Goal: Information Seeking & Learning: Learn about a topic

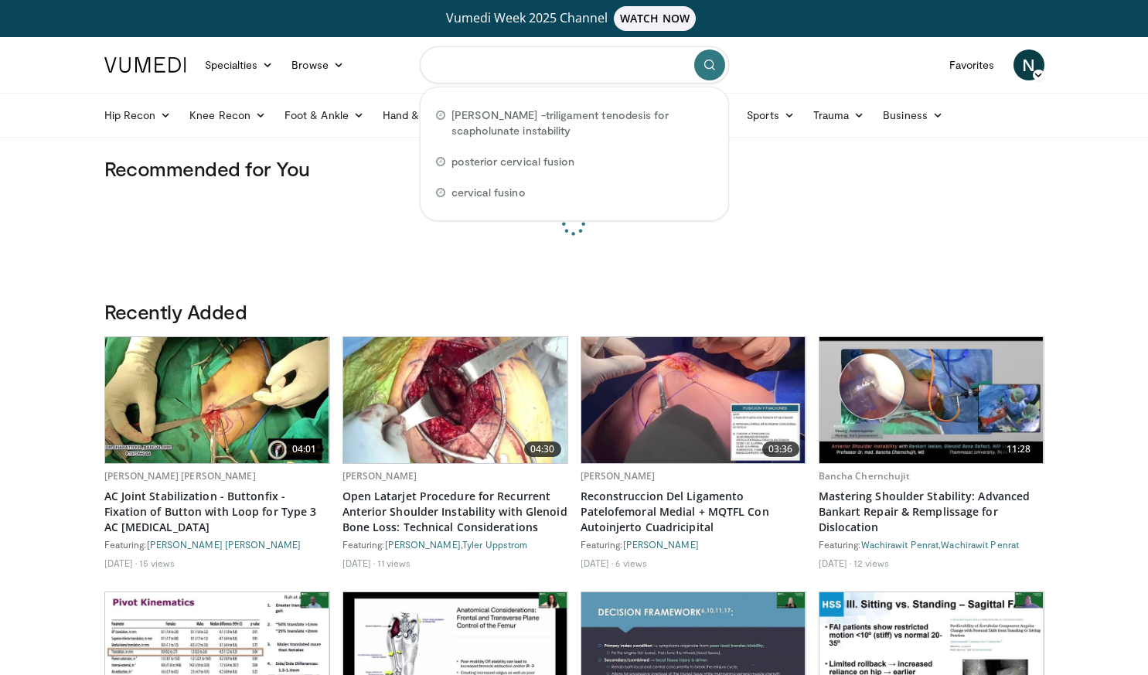
click at [556, 63] on input "Search topics, interventions" at bounding box center [574, 64] width 309 height 37
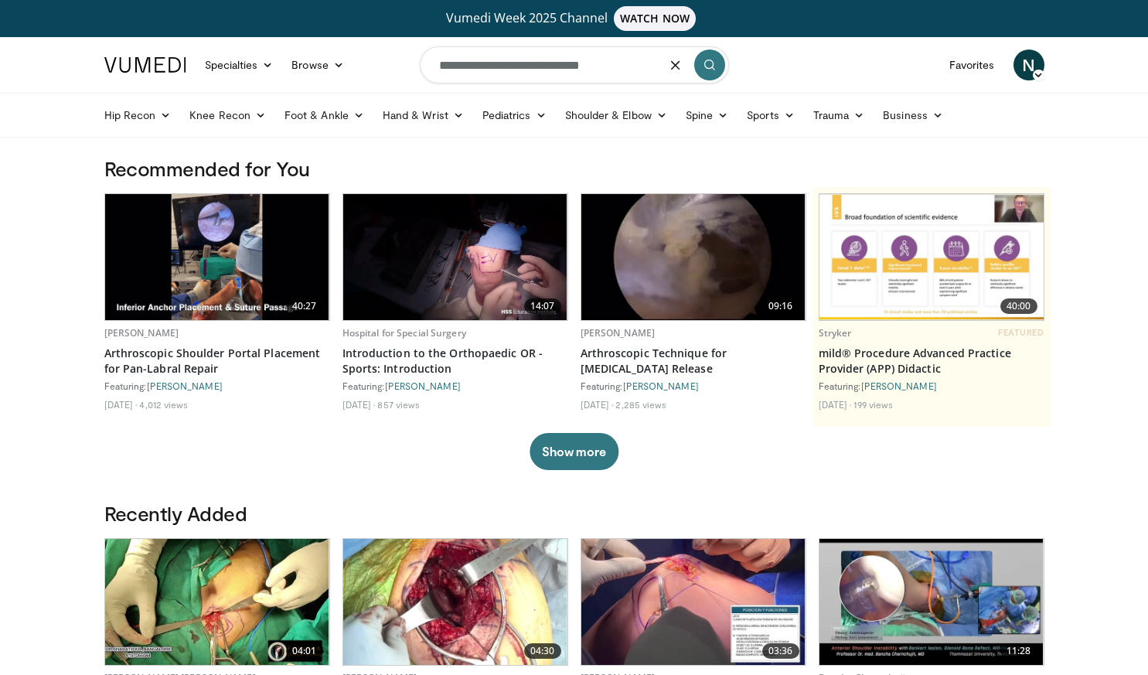
type input "**********"
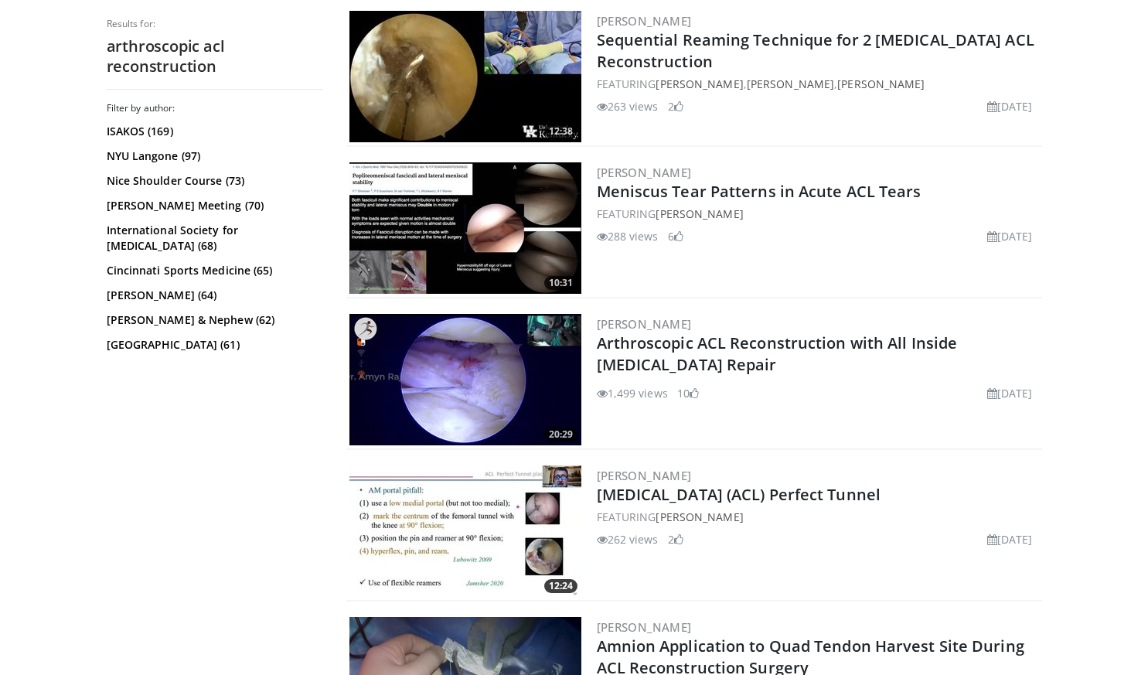
scroll to position [958, 0]
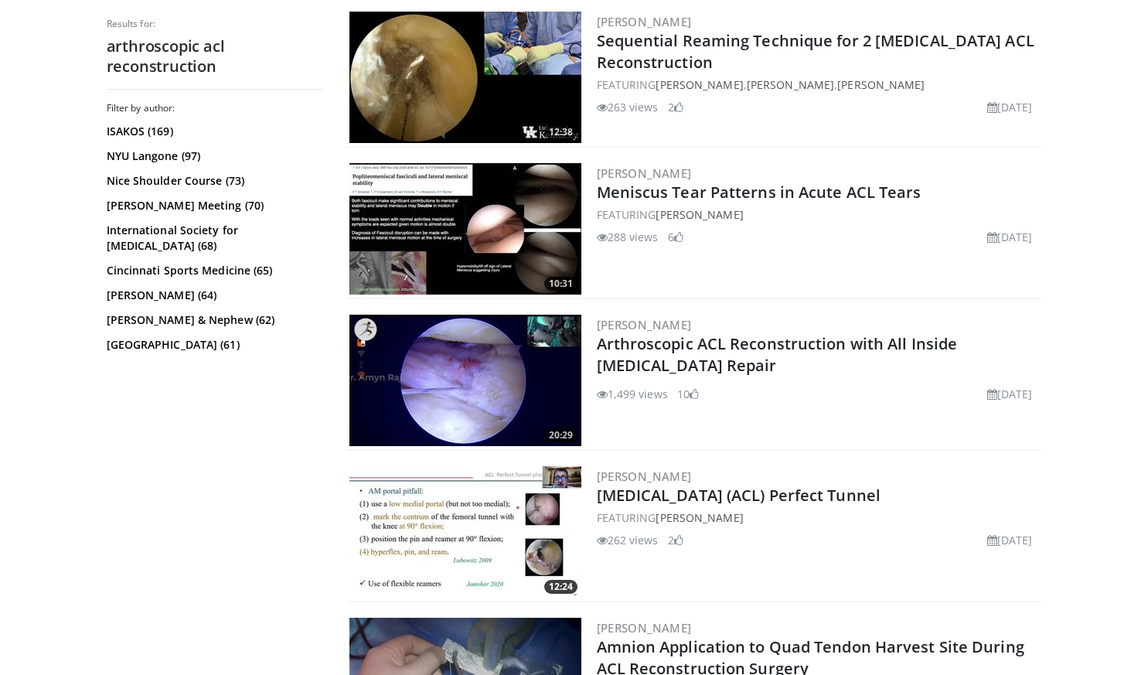
click at [491, 350] on img at bounding box center [466, 380] width 232 height 131
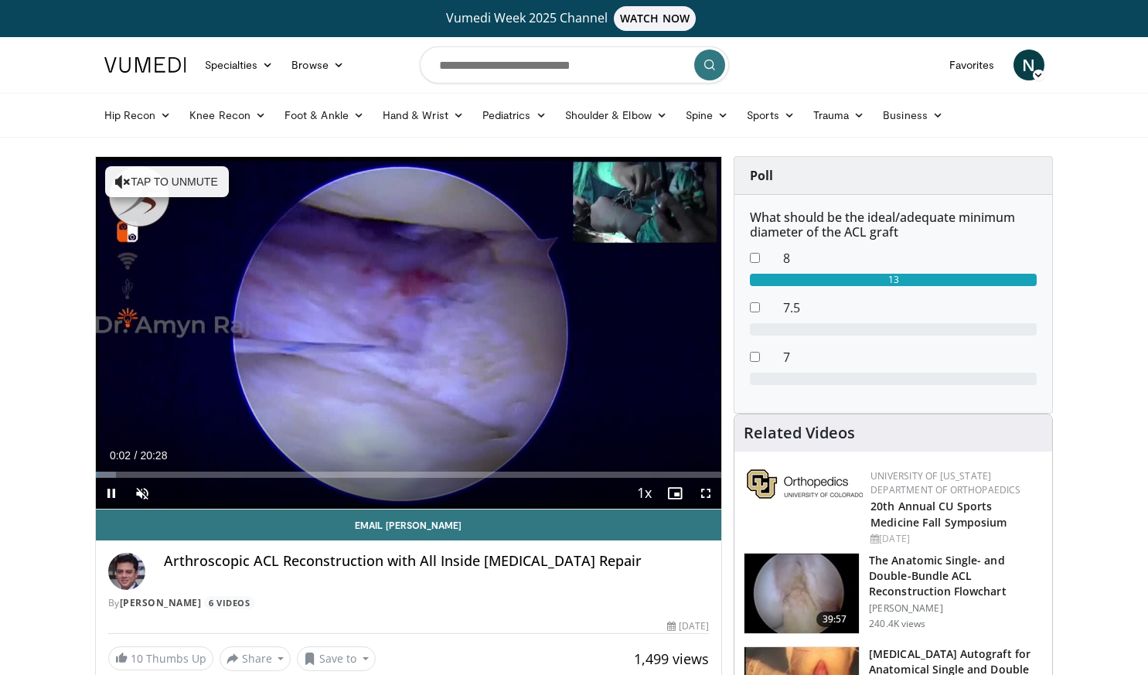
click at [204, 189] on button "Tap to unmute" at bounding box center [167, 181] width 124 height 31
click at [697, 489] on span "Video Player" at bounding box center [706, 493] width 31 height 31
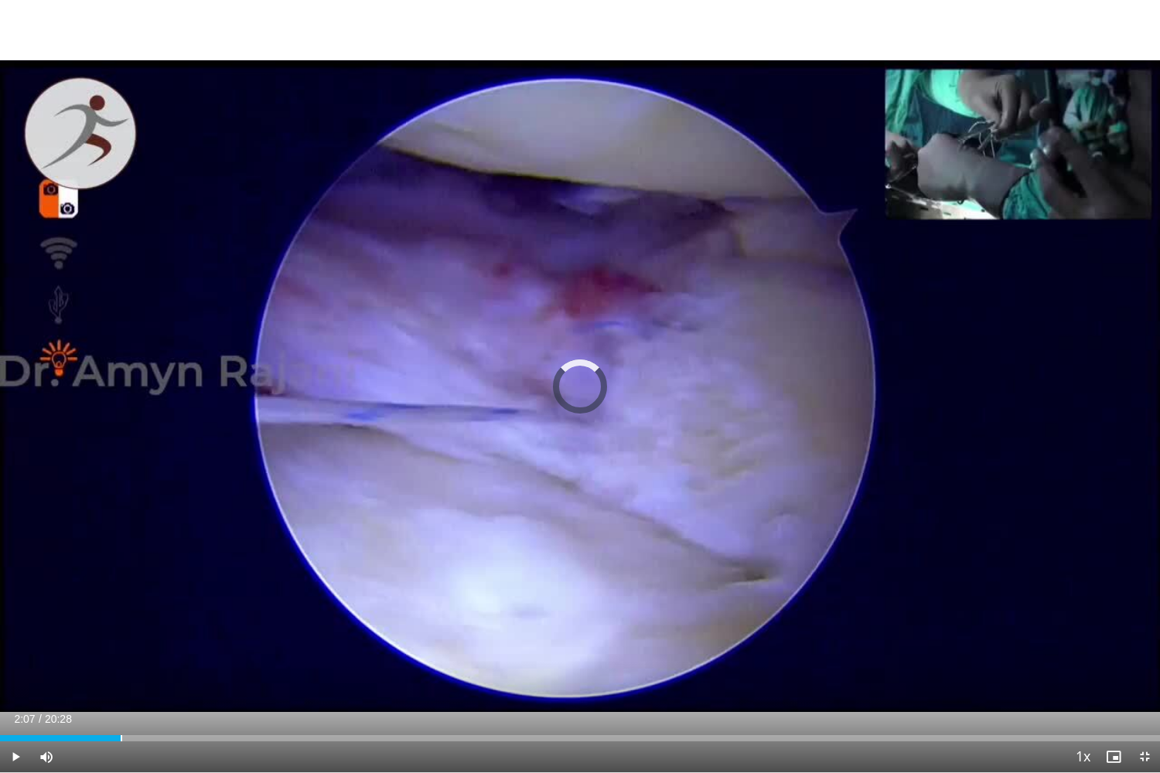
click at [120, 674] on div "Loaded : 9.68% 02:07 02:07" at bounding box center [580, 738] width 1160 height 6
click at [578, 389] on icon "Video Player" at bounding box center [579, 386] width 43 height 43
click at [538, 674] on div "Current Time 8:55 / Duration 20:28" at bounding box center [580, 719] width 1160 height 14
click at [570, 674] on div "Loaded : 48.82% 10:03 10:03" at bounding box center [580, 734] width 1160 height 15
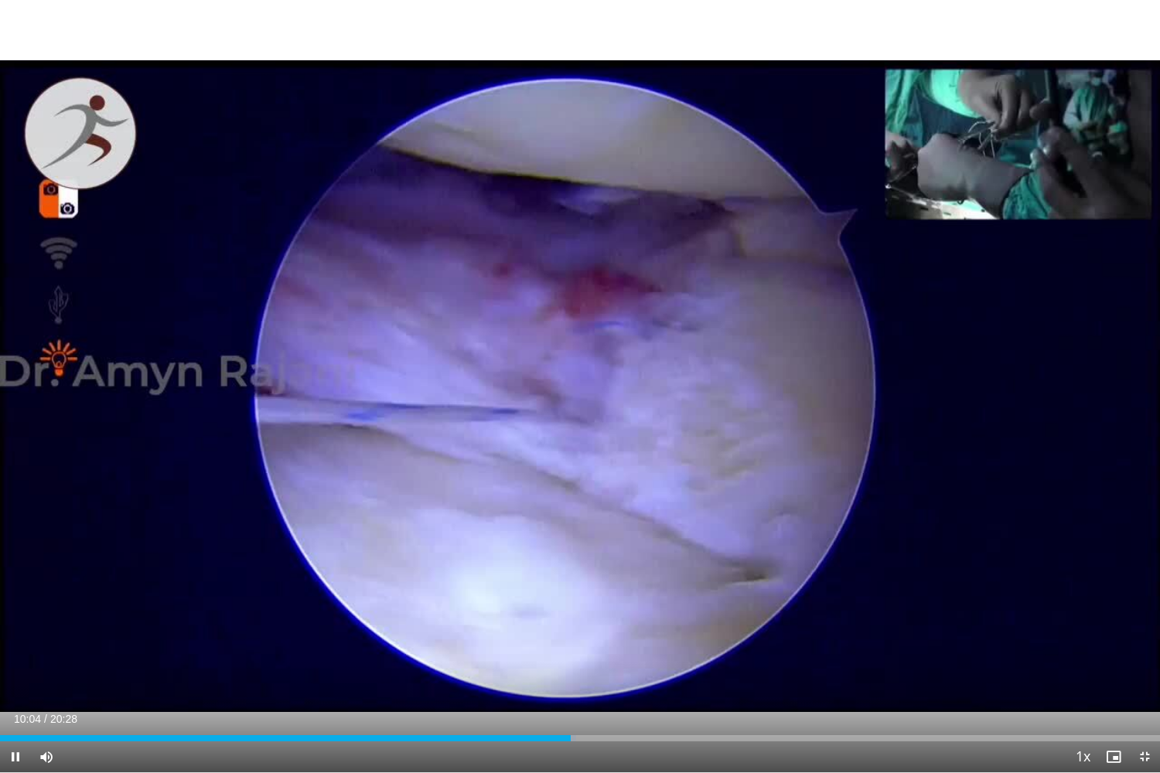
click at [684, 674] on div "Loaded : 49.64% 10:04 12:05" at bounding box center [580, 738] width 1160 height 6
click at [771, 674] on div "Loaded : 59.40% 13:37 13:36" at bounding box center [580, 738] width 1160 height 6
click at [832, 674] on div "Loaded : 67.54% 13:38 14:42" at bounding box center [580, 734] width 1160 height 15
click at [1146, 674] on span "Video Player" at bounding box center [1144, 757] width 31 height 31
